Goal: Task Accomplishment & Management: Complete application form

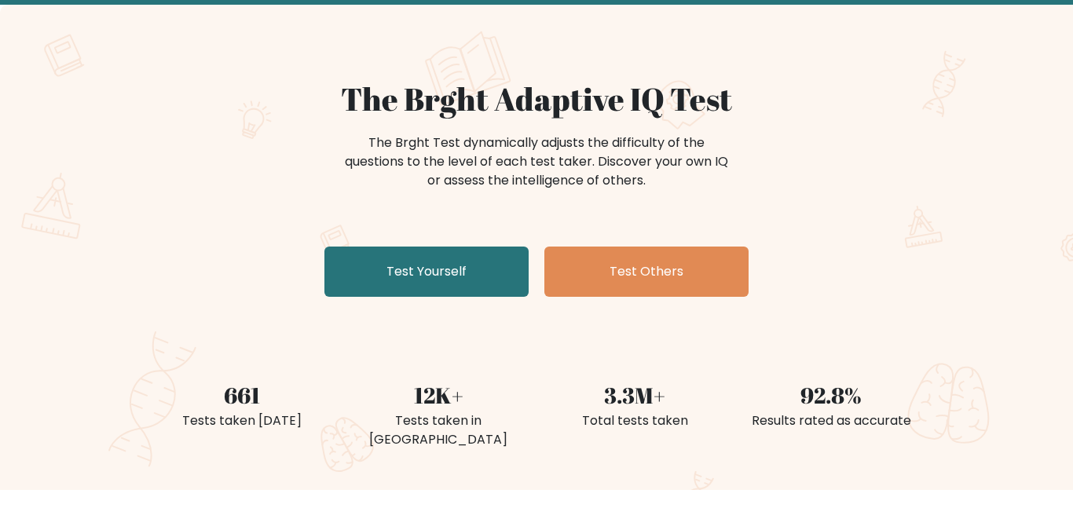
scroll to position [82, 0]
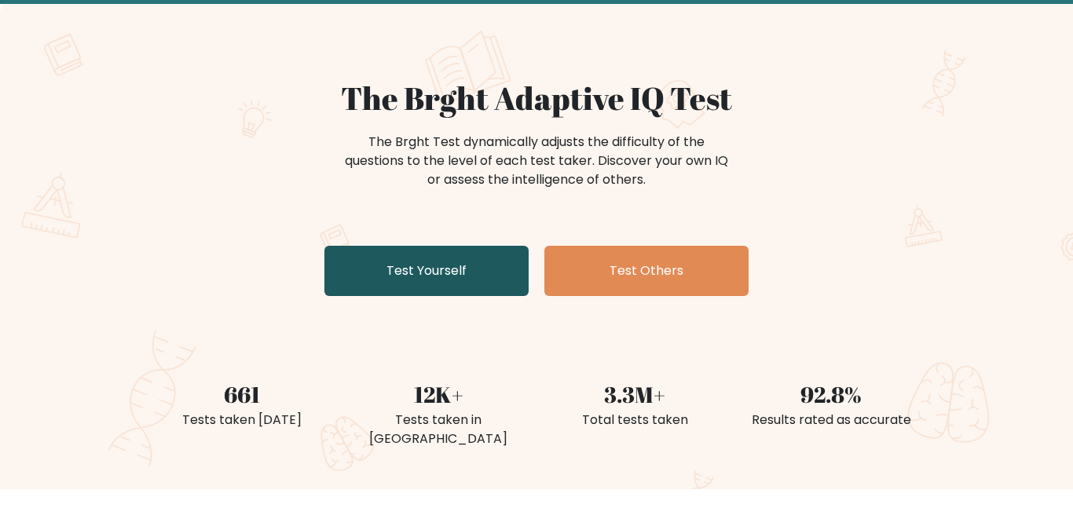
click at [437, 247] on link "Test Yourself" at bounding box center [426, 271] width 204 height 50
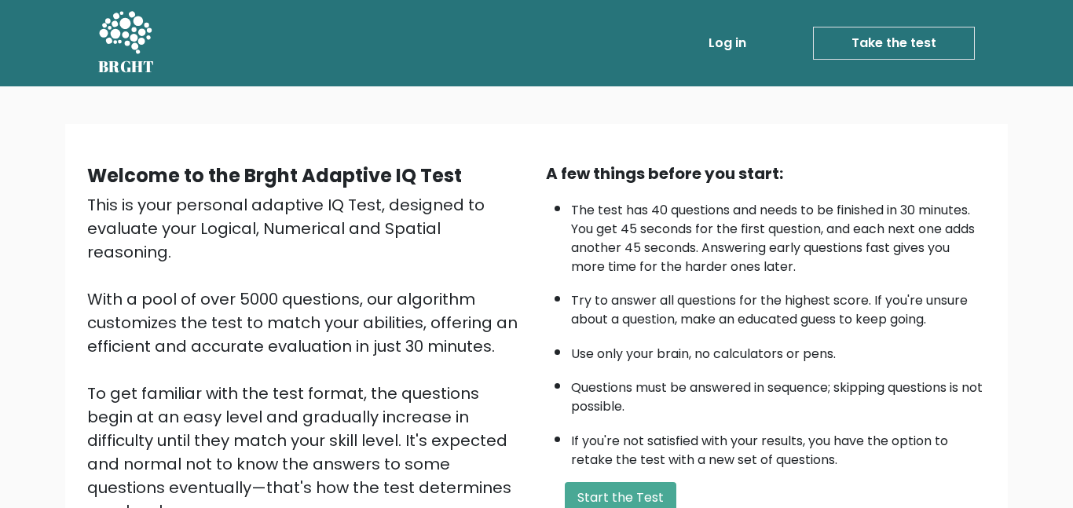
scroll to position [104, 0]
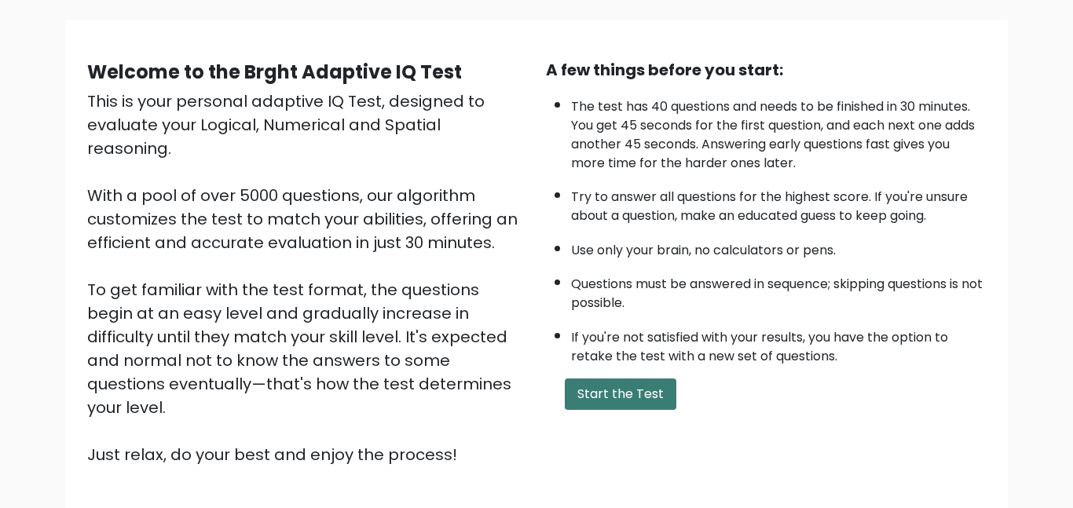
click at [606, 386] on button "Start the Test" at bounding box center [621, 394] width 112 height 31
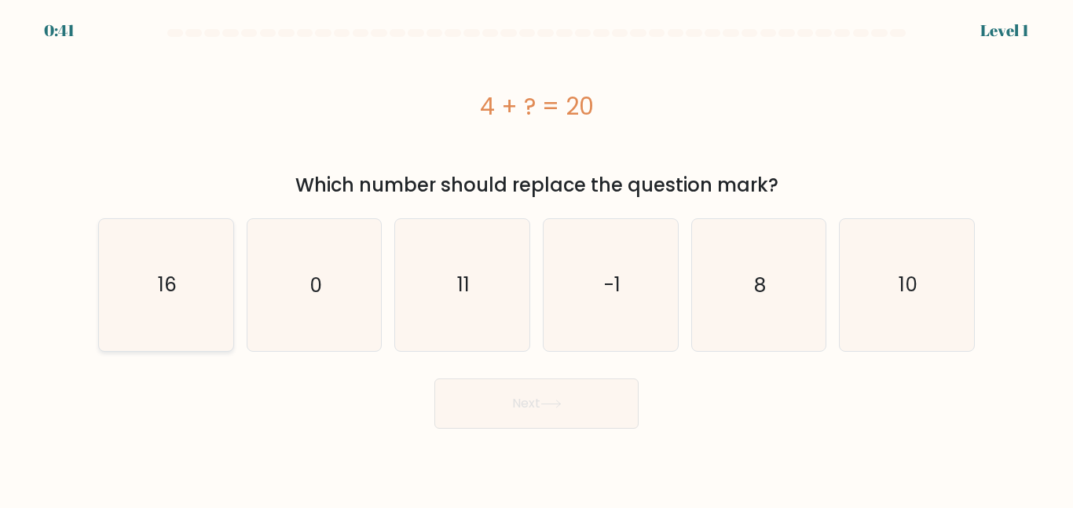
click at [201, 317] on icon "16" at bounding box center [166, 284] width 131 height 131
click at [537, 258] on input "a. 16" at bounding box center [537, 257] width 1 height 4
radio input "true"
click at [492, 409] on button "Next" at bounding box center [536, 404] width 204 height 50
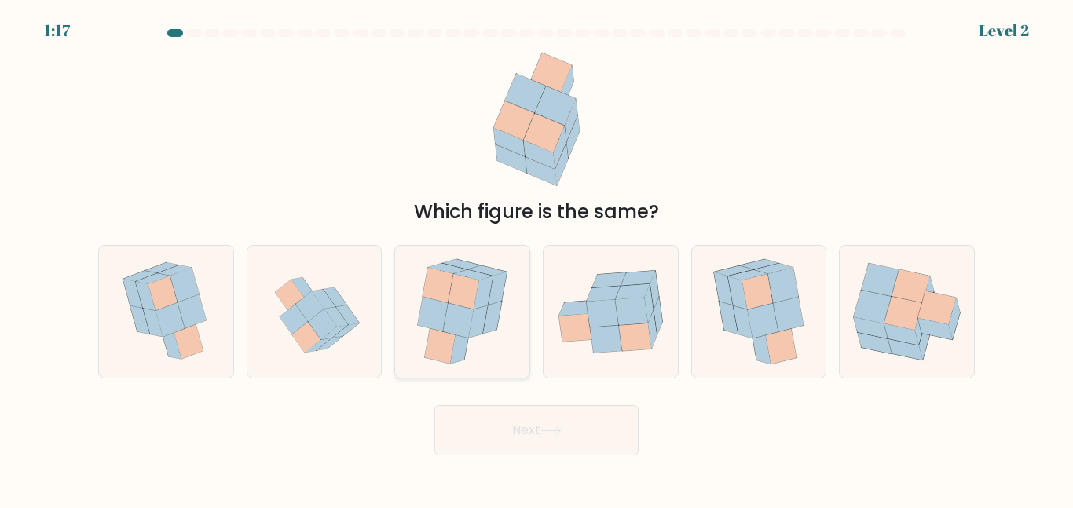
click at [462, 311] on icon at bounding box center [458, 320] width 31 height 35
click at [537, 258] on input "c." at bounding box center [537, 257] width 1 height 4
radio input "true"
click at [577, 440] on button "Next" at bounding box center [536, 430] width 204 height 50
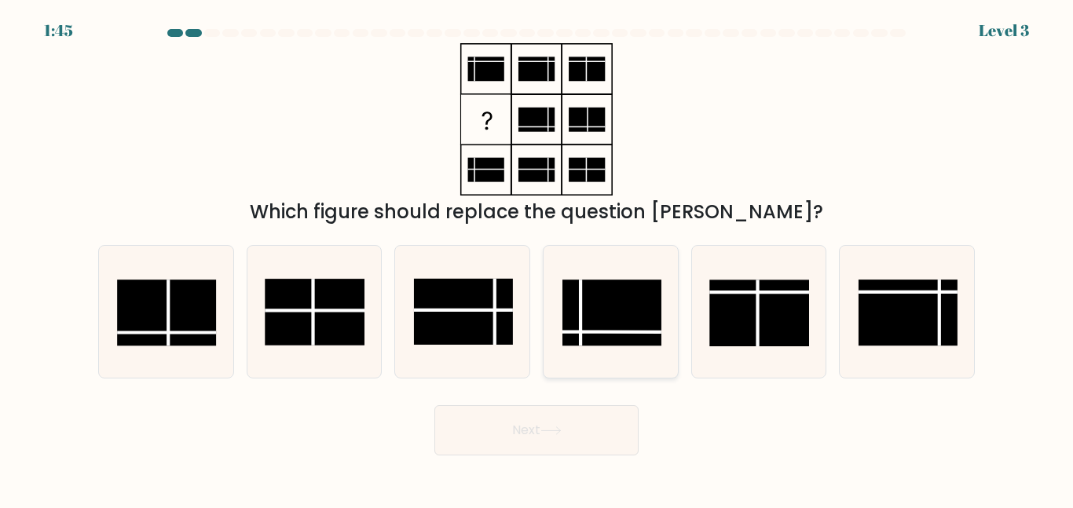
click at [601, 314] on rect at bounding box center [611, 313] width 99 height 66
click at [537, 258] on input "d." at bounding box center [537, 257] width 1 height 4
radio input "true"
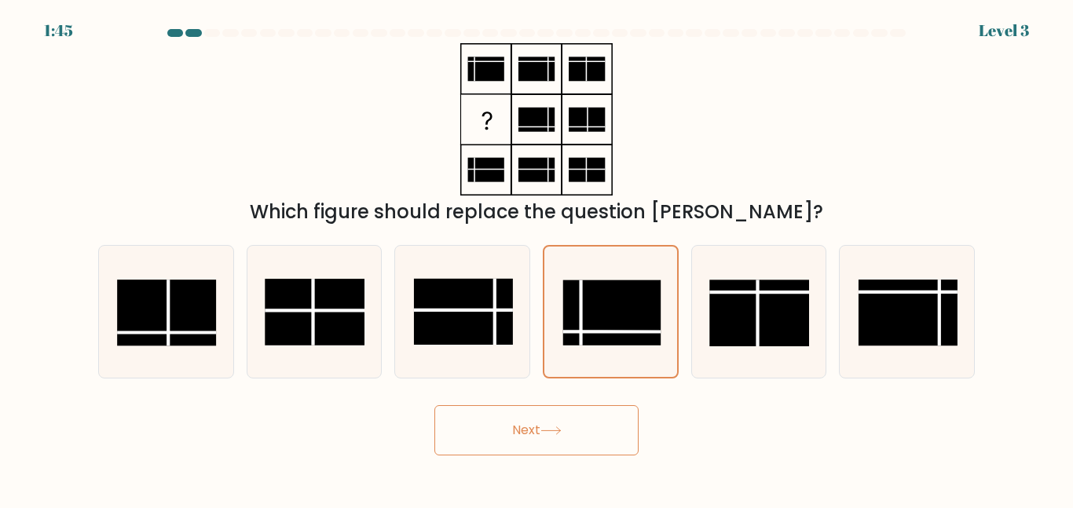
click at [588, 430] on button "Next" at bounding box center [536, 430] width 204 height 50
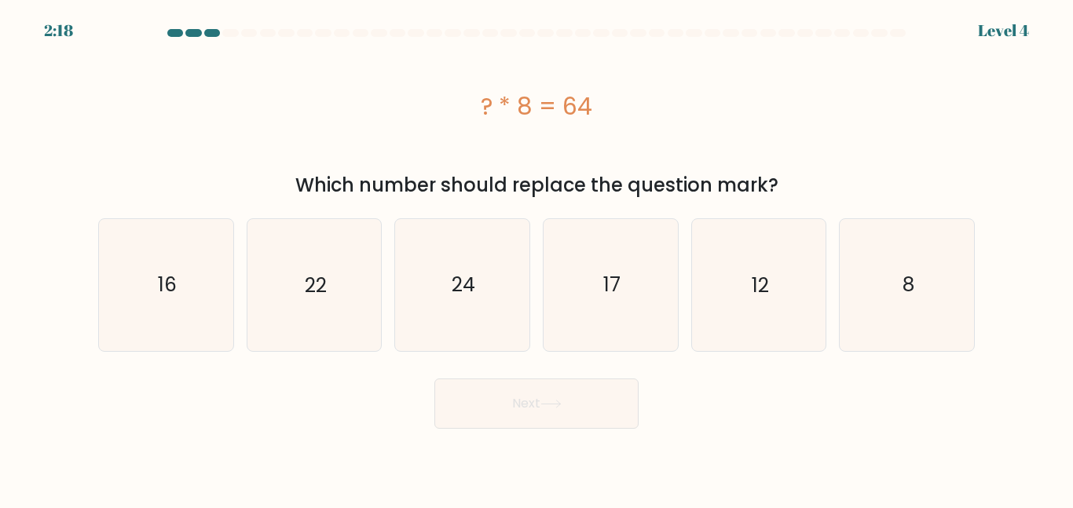
click at [831, 361] on form "a. 8" at bounding box center [536, 229] width 1073 height 400
click at [934, 267] on icon "8" at bounding box center [906, 284] width 131 height 131
click at [537, 258] on input "f. 8" at bounding box center [537, 257] width 1 height 4
radio input "true"
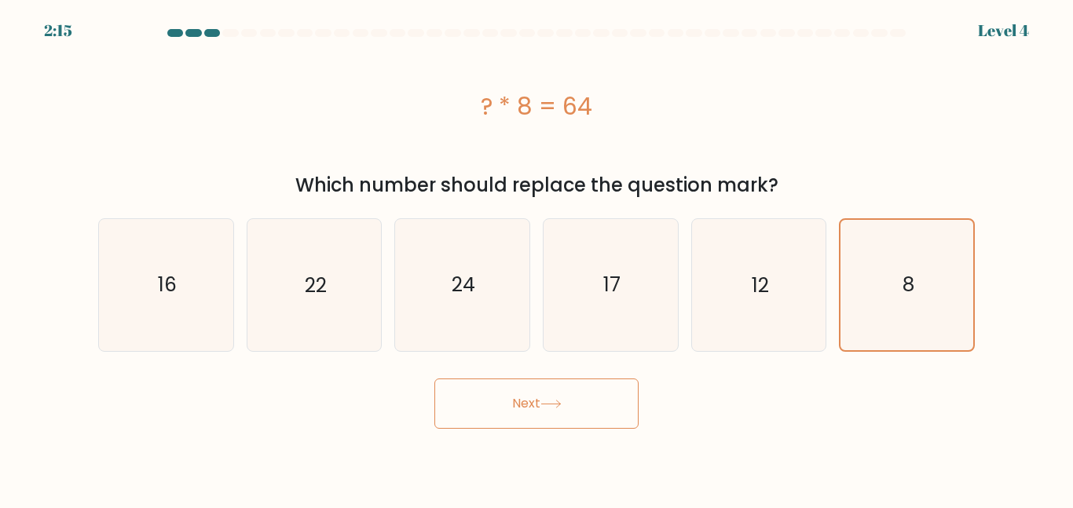
click at [611, 380] on button "Next" at bounding box center [536, 404] width 204 height 50
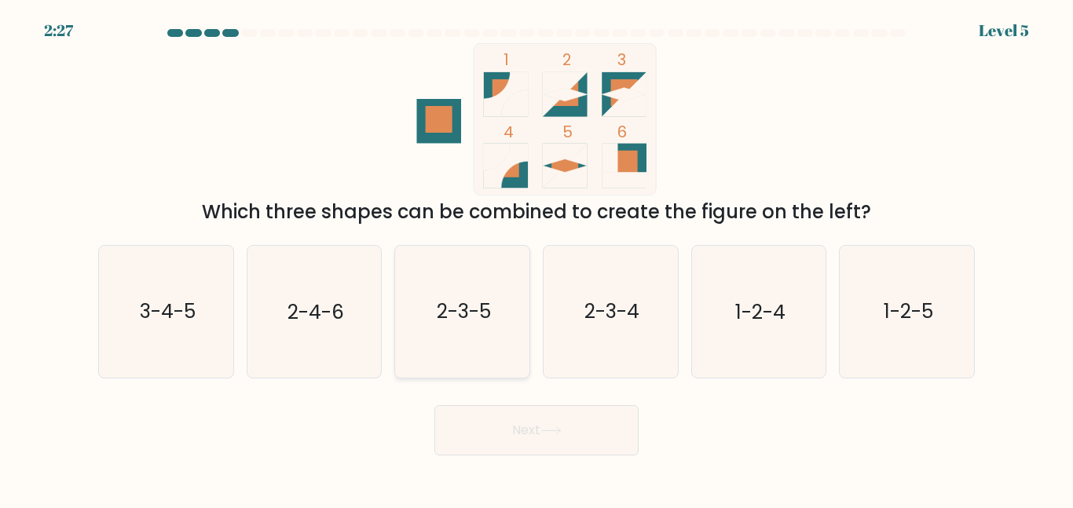
click at [434, 299] on icon "2-3-5" at bounding box center [462, 311] width 131 height 131
click at [537, 258] on input "c. 2-3-5" at bounding box center [537, 257] width 1 height 4
radio input "true"
click at [525, 409] on button "Next" at bounding box center [536, 430] width 204 height 50
click at [523, 416] on button "Next" at bounding box center [536, 430] width 204 height 50
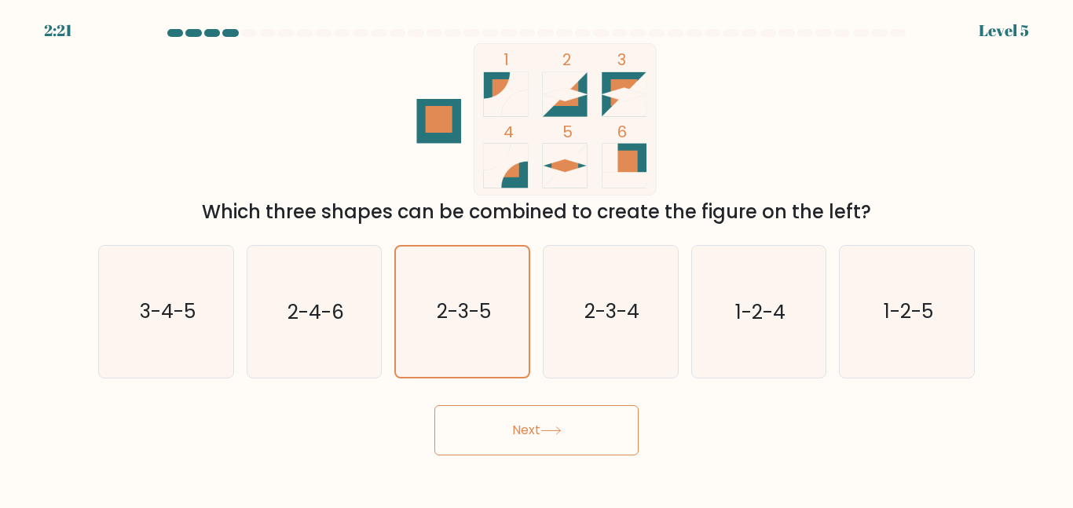
click at [489, 449] on button "Next" at bounding box center [536, 430] width 204 height 50
click at [431, 321] on icon "2-3-5" at bounding box center [463, 312] width 130 height 130
click at [537, 258] on input "c. 2-3-5" at bounding box center [537, 257] width 1 height 4
click at [432, 323] on icon "2-3-5" at bounding box center [463, 312] width 130 height 130
click at [537, 258] on input "c. 2-3-5" at bounding box center [537, 257] width 1 height 4
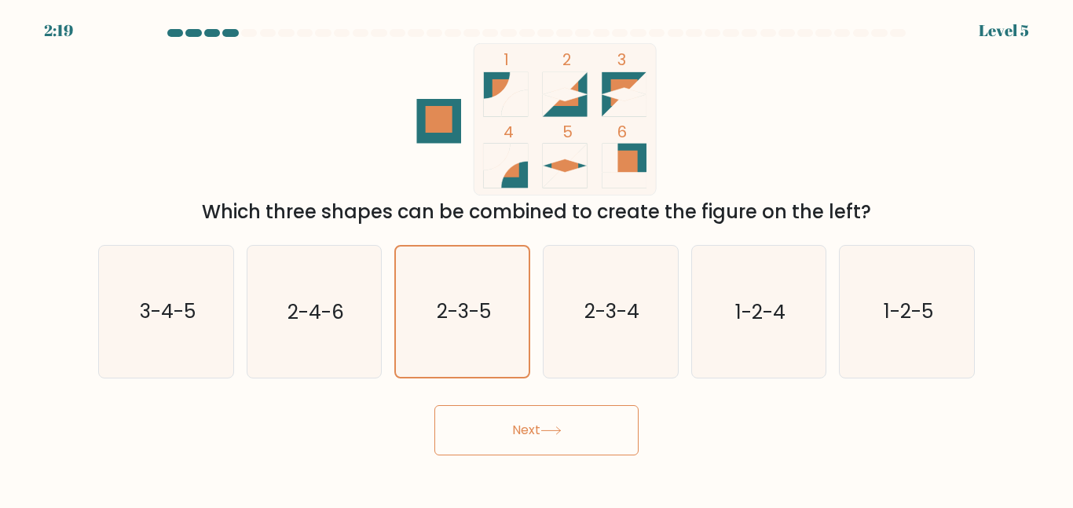
click at [497, 437] on button "Next" at bounding box center [536, 430] width 204 height 50
